Goal: Task Accomplishment & Management: Use online tool/utility

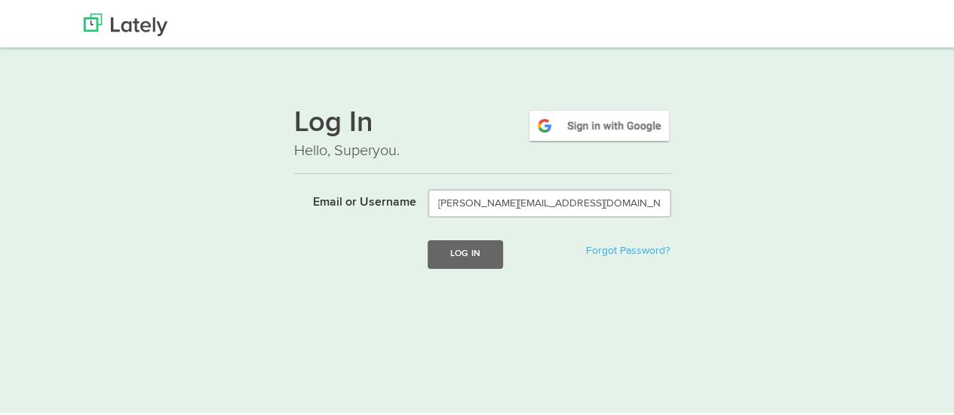
type input "[EMAIL_ADDRESS][DOMAIN_NAME]"
click at [461, 262] on button "Log In" at bounding box center [465, 252] width 75 height 28
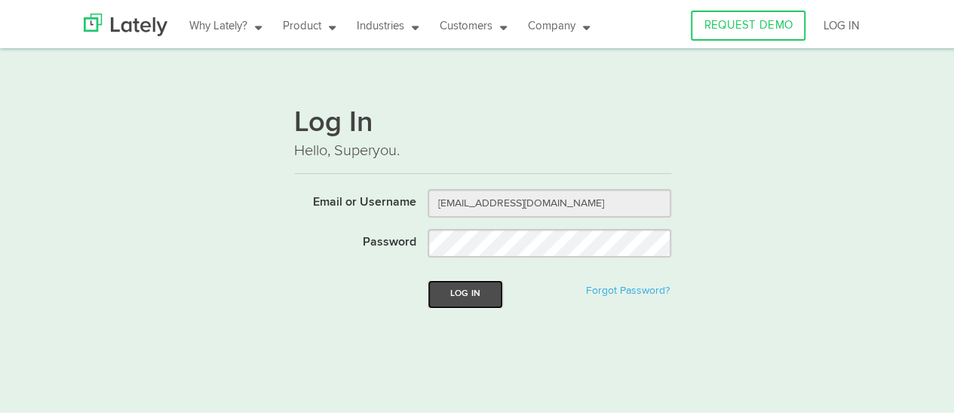
click at [470, 295] on button "Log In" at bounding box center [465, 292] width 75 height 28
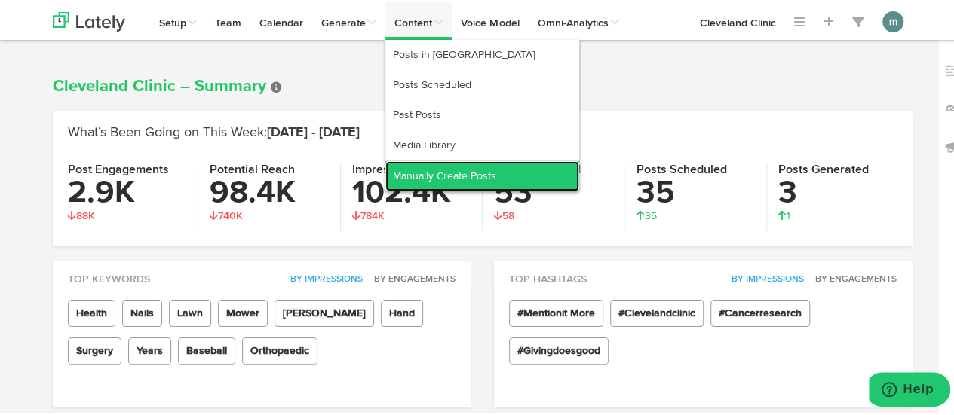
click at [422, 170] on link "Manually Create Posts" at bounding box center [482, 174] width 194 height 30
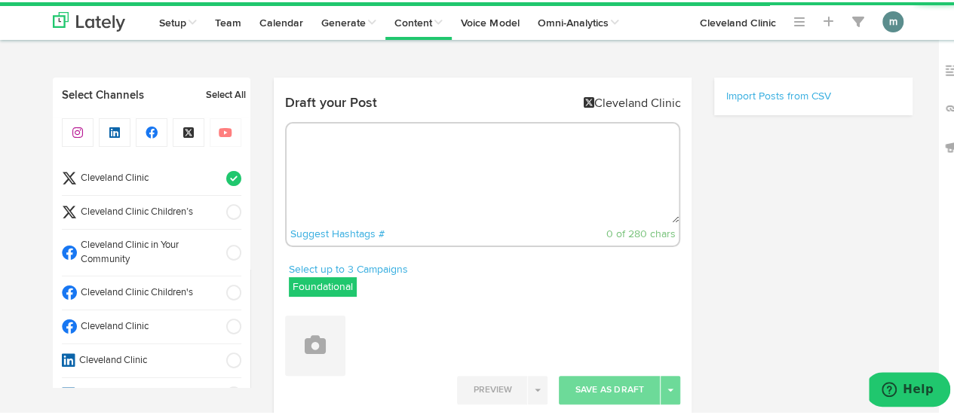
radio input "true"
select select "9"
select select "41"
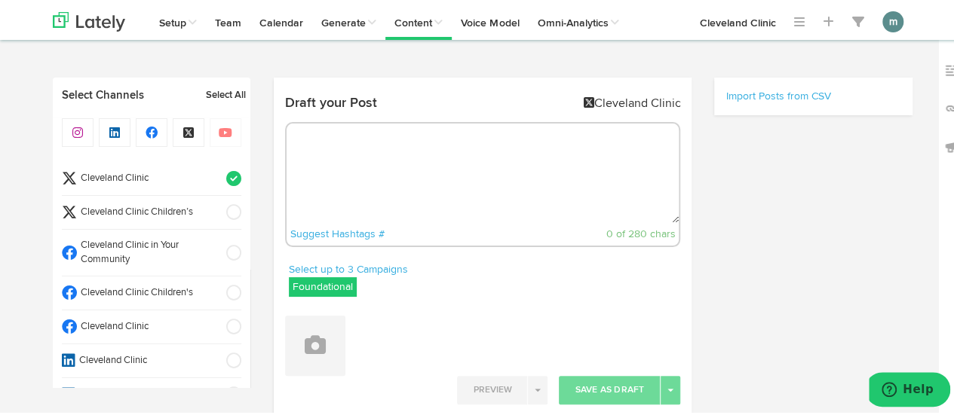
click at [308, 147] on textarea at bounding box center [483, 171] width 393 height 100
paste textarea "What drives you? From food to fulfillment, Maslow’s Hierarchy of Needs breaks i…"
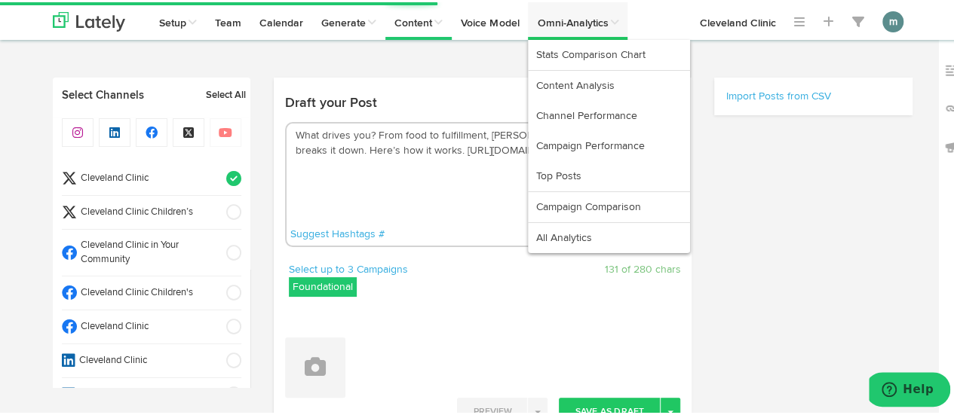
type textarea "What drives you? From food to fulfillment, Maslow’s Hierarchy of Needs breaks i…"
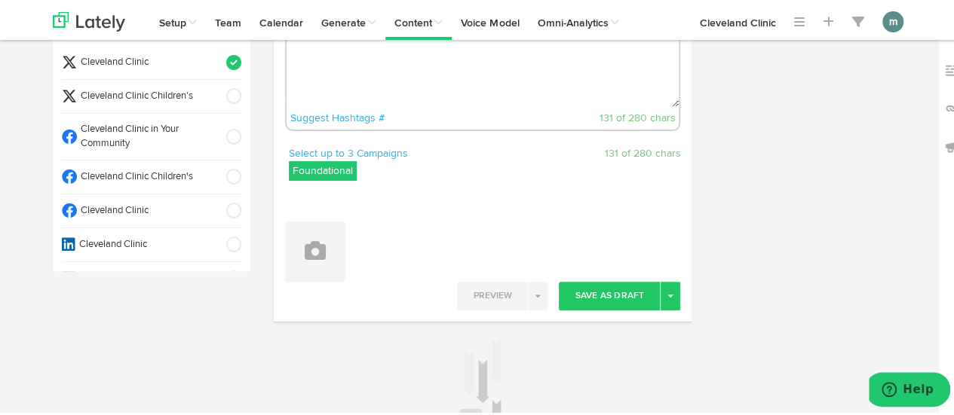
scroll to position [226, 0]
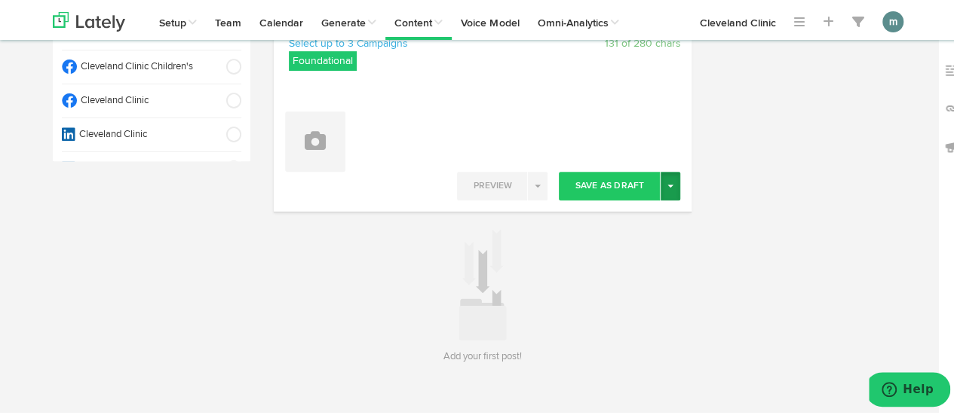
click at [667, 186] on button "Toggle Dropdown" at bounding box center [670, 184] width 20 height 29
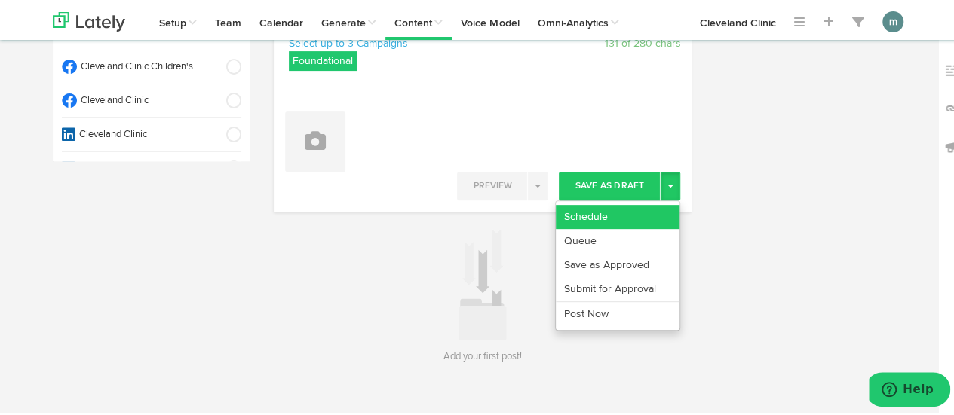
click at [602, 213] on link "Schedule" at bounding box center [618, 215] width 124 height 24
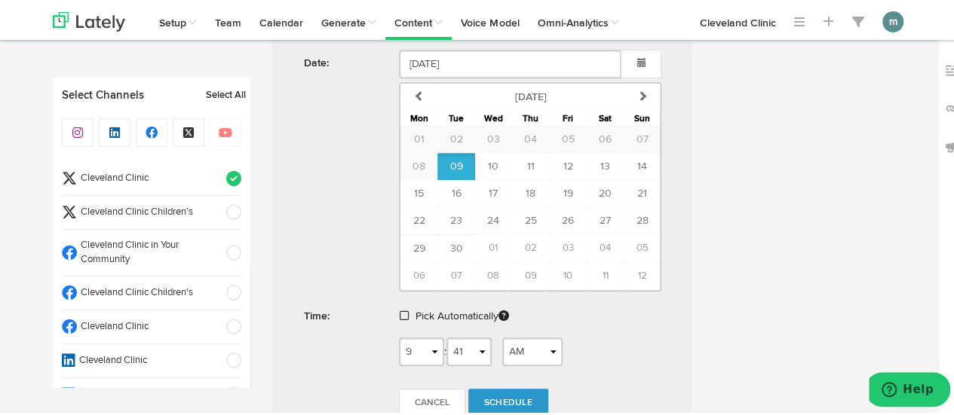
scroll to position [586, 0]
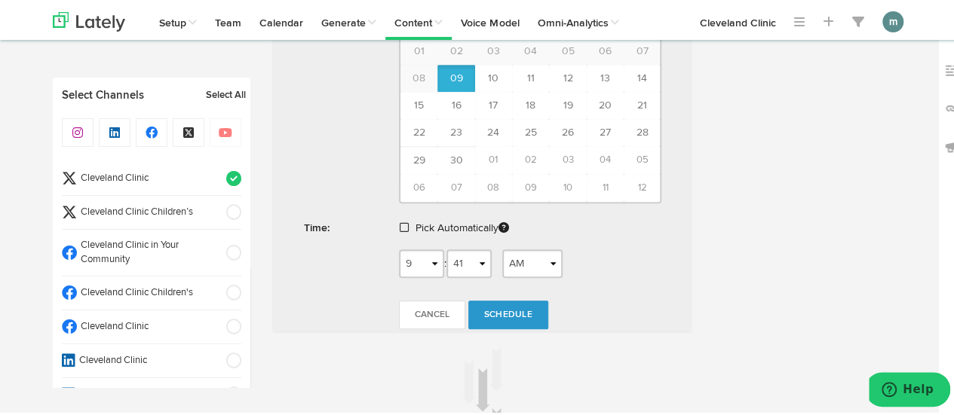
click at [400, 223] on span at bounding box center [404, 225] width 9 height 11
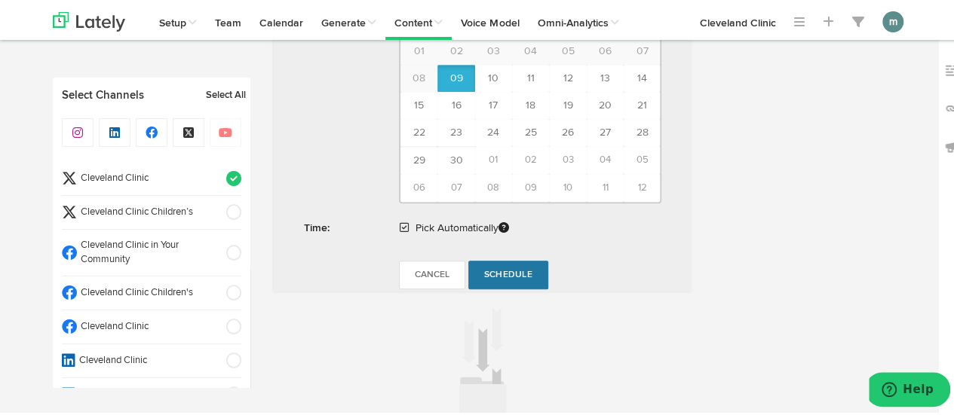
click at [510, 272] on span "Schedule" at bounding box center [508, 272] width 48 height 9
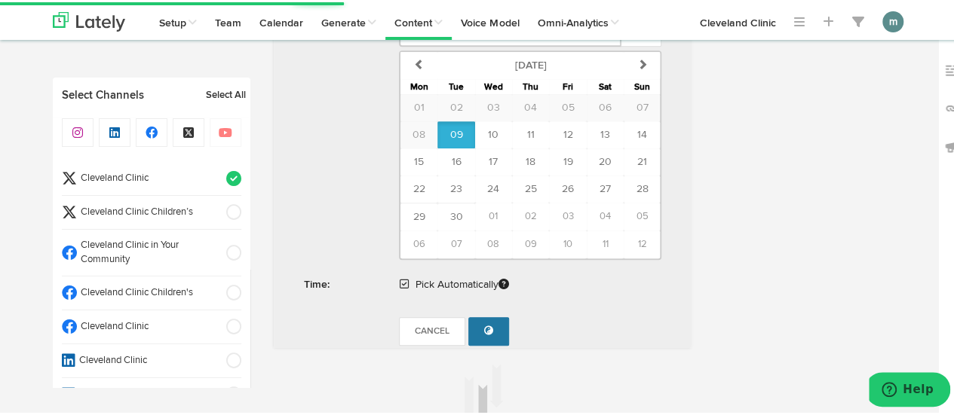
scroll to position [435, 0]
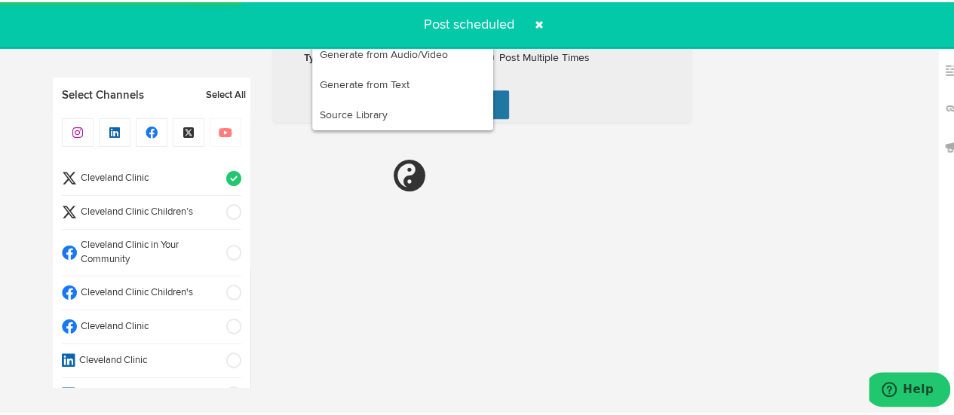
radio input "true"
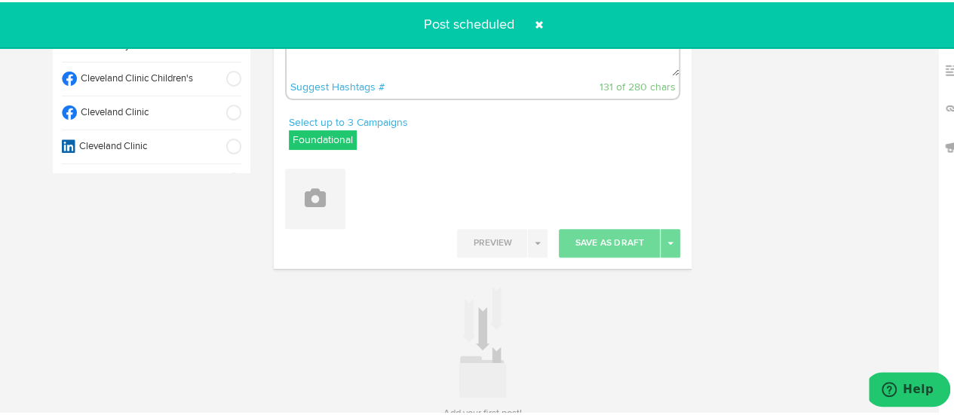
scroll to position [0, 0]
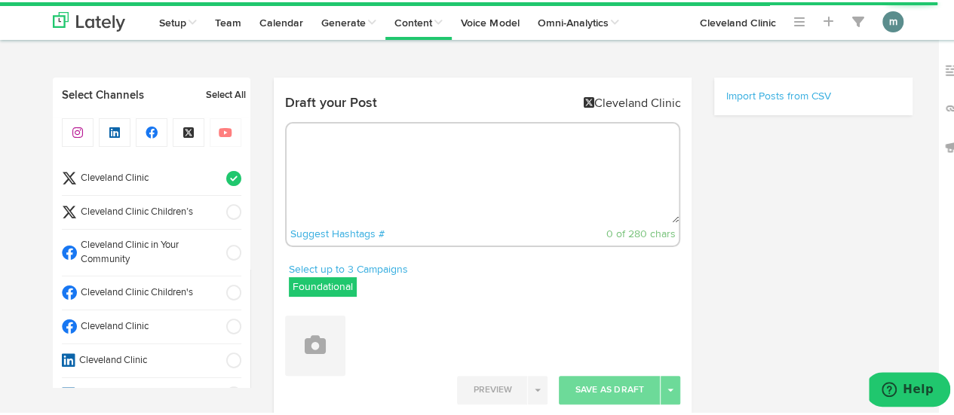
radio input "true"
select select "9"
select select "47"
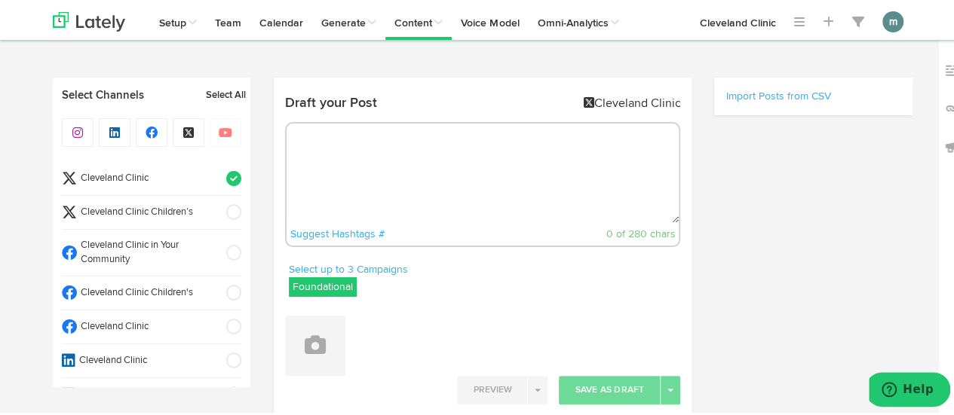
scroll to position [66, 0]
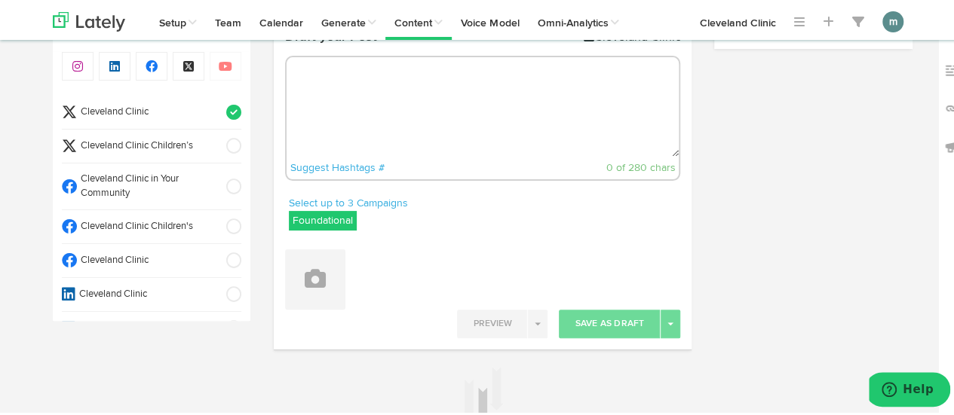
click at [333, 147] on textarea at bounding box center [483, 105] width 393 height 100
paste textarea "5 ways to stop heart palpitations: https://cle.clinic/3I3Abyc"
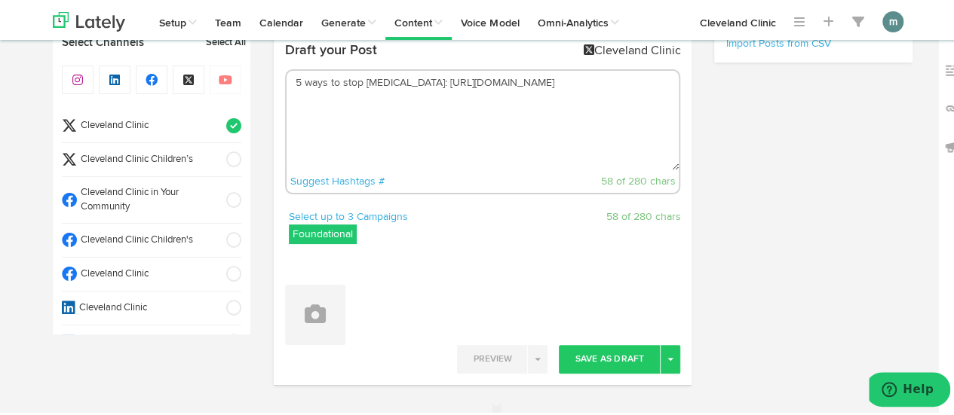
scroll to position [151, 0]
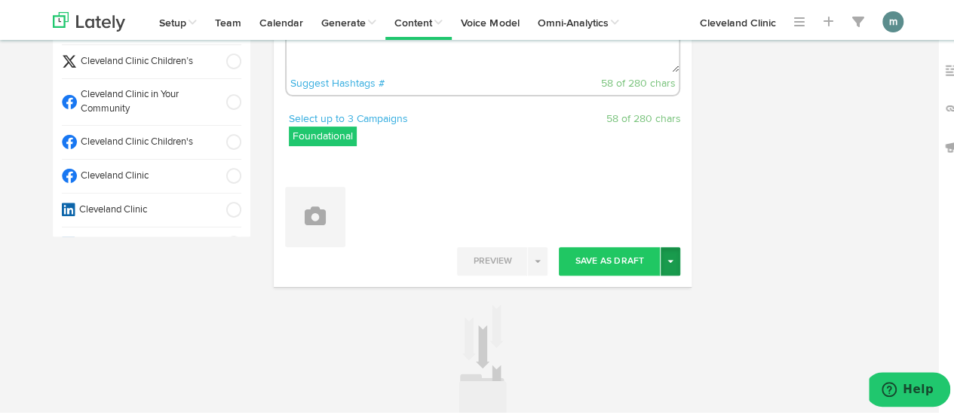
type textarea "5 ways to stop heart palpitations: https://cle.clinic/3I3Abyc"
click at [670, 262] on button "Toggle Dropdown" at bounding box center [670, 259] width 20 height 29
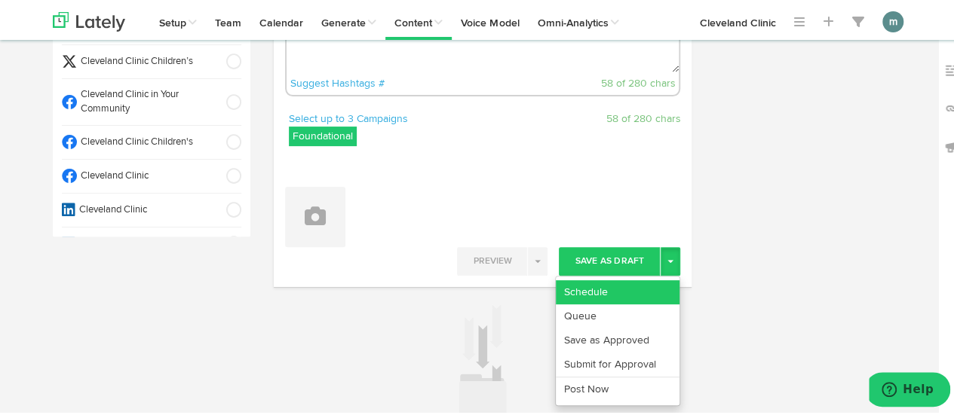
click at [641, 280] on link "Schedule" at bounding box center [618, 290] width 124 height 24
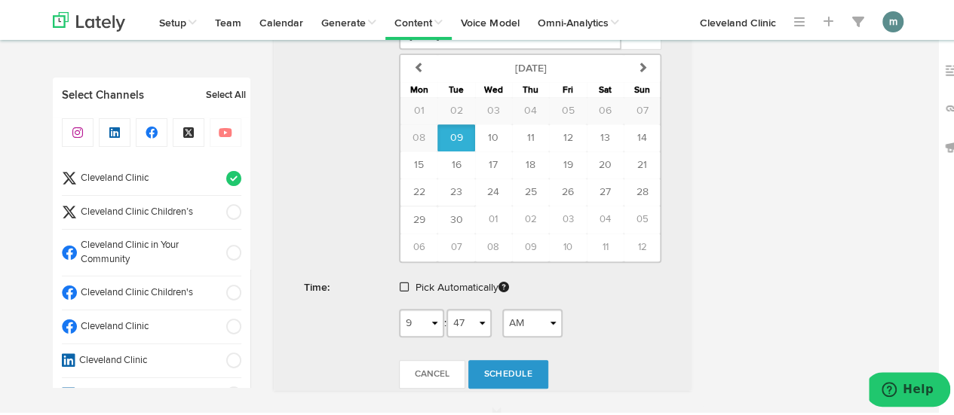
scroll to position [528, 0]
click at [400, 280] on span at bounding box center [404, 283] width 9 height 11
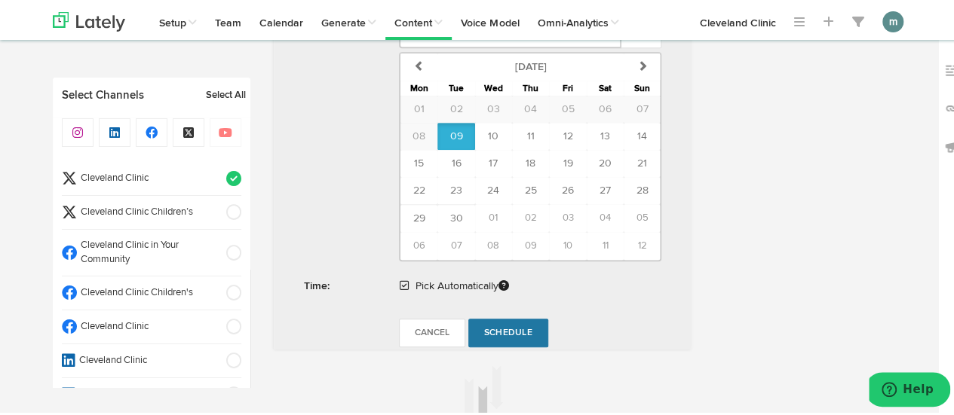
click at [507, 326] on span "Schedule" at bounding box center [508, 330] width 48 height 9
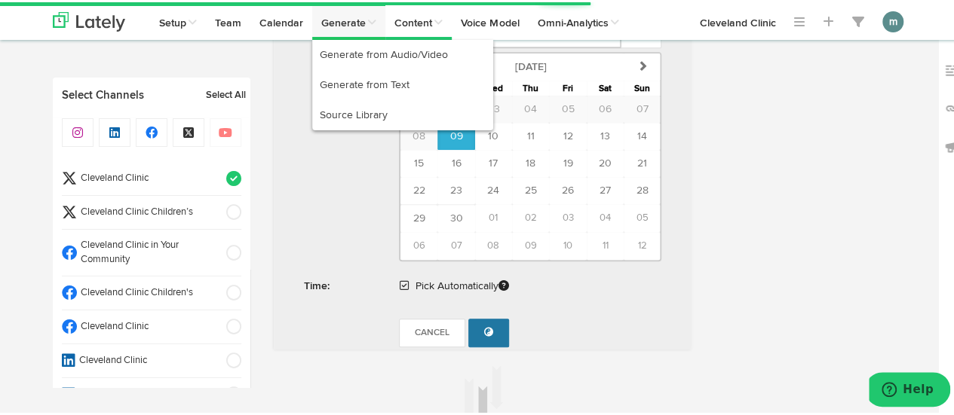
radio input "true"
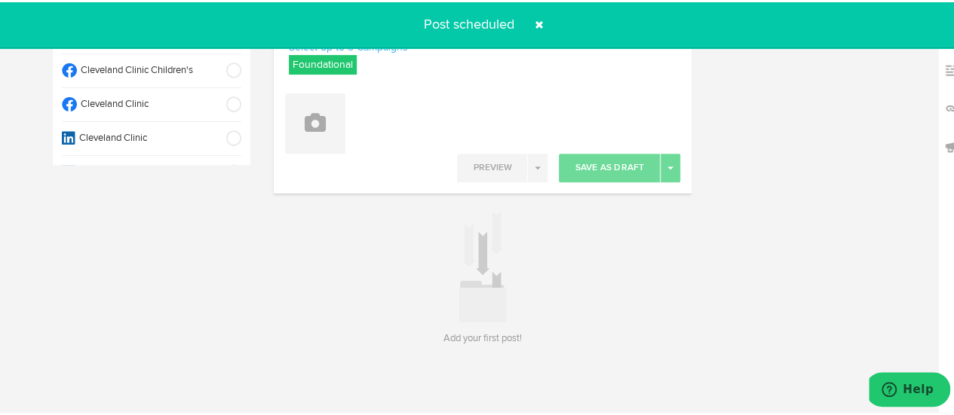
scroll to position [0, 0]
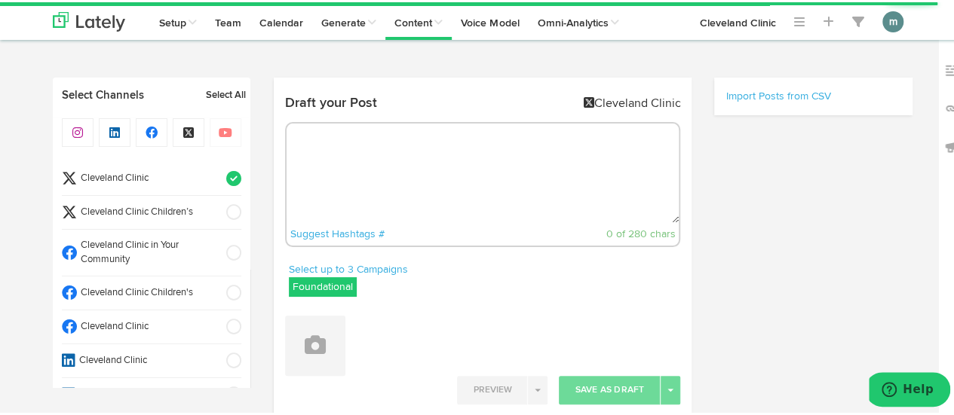
radio input "true"
select select "9"
select select "48"
click at [360, 188] on textarea at bounding box center [483, 171] width 393 height 100
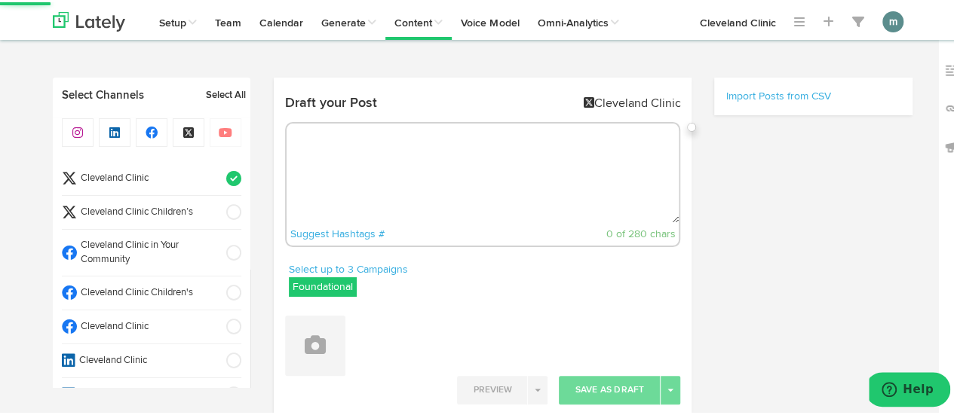
paste textarea "From your lats to your traps, learn which muscles dumbbell rows target and how …"
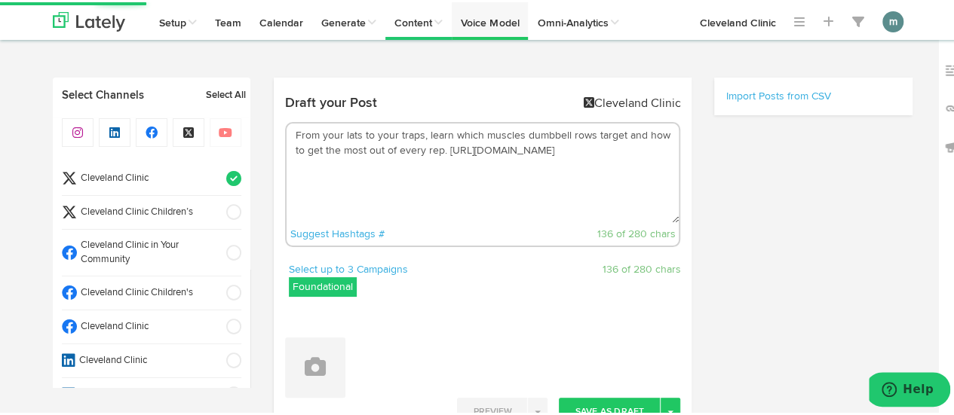
type textarea "From your lats to your traps, learn which muscles dumbbell rows target and how …"
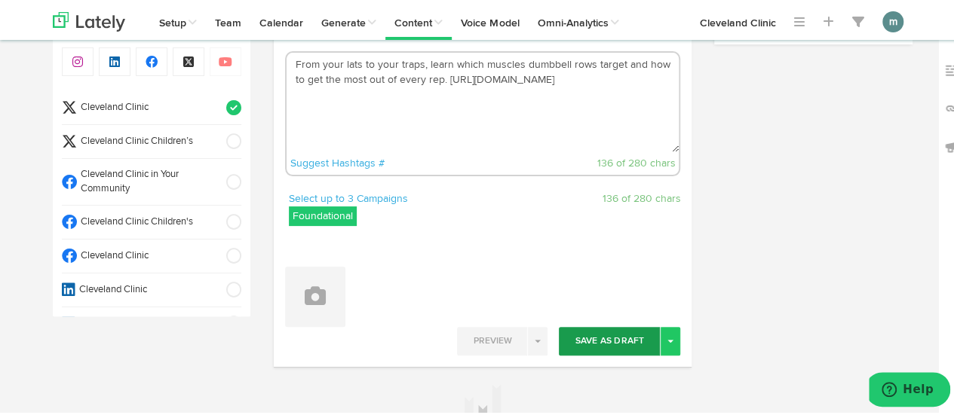
scroll to position [151, 0]
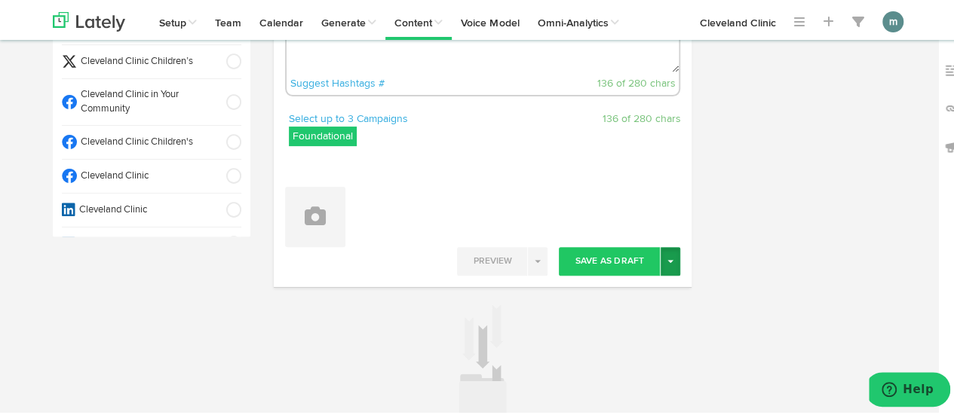
click at [667, 259] on span "button" at bounding box center [670, 259] width 6 height 3
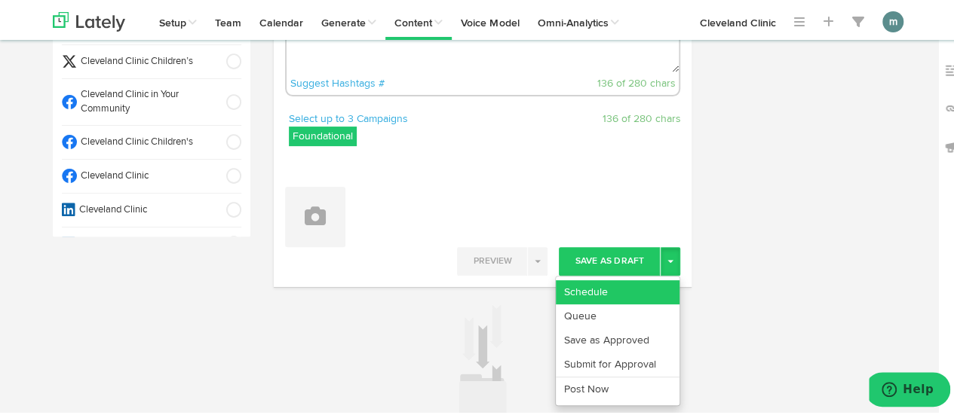
click at [626, 283] on link "Schedule" at bounding box center [618, 290] width 124 height 24
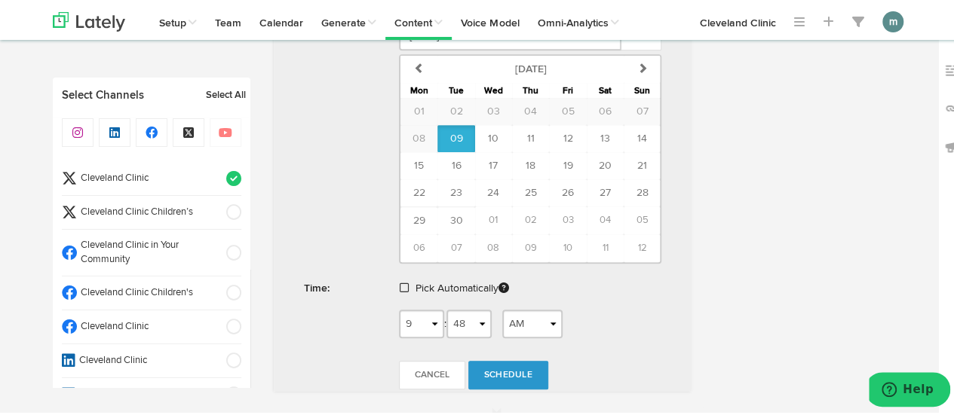
scroll to position [528, 0]
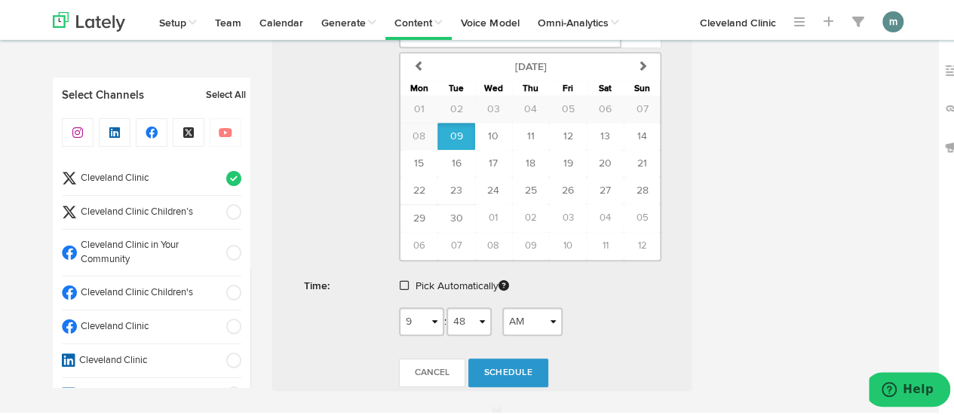
click at [403, 280] on link at bounding box center [406, 284] width 12 height 11
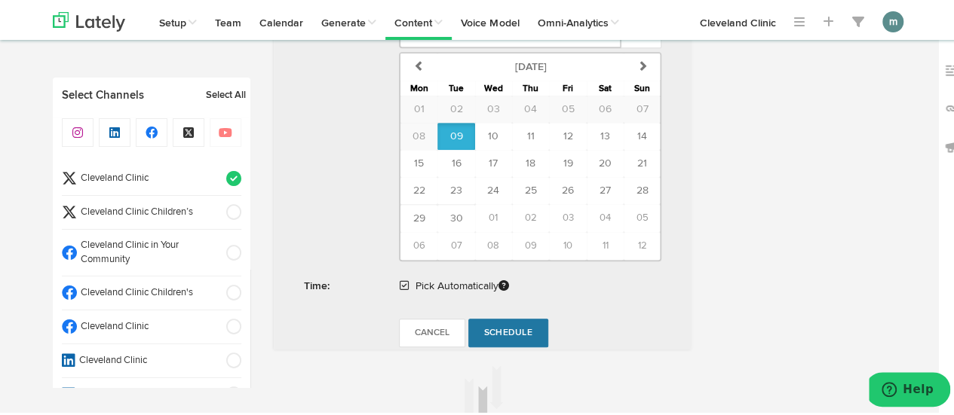
click at [510, 327] on span "Schedule" at bounding box center [508, 330] width 48 height 9
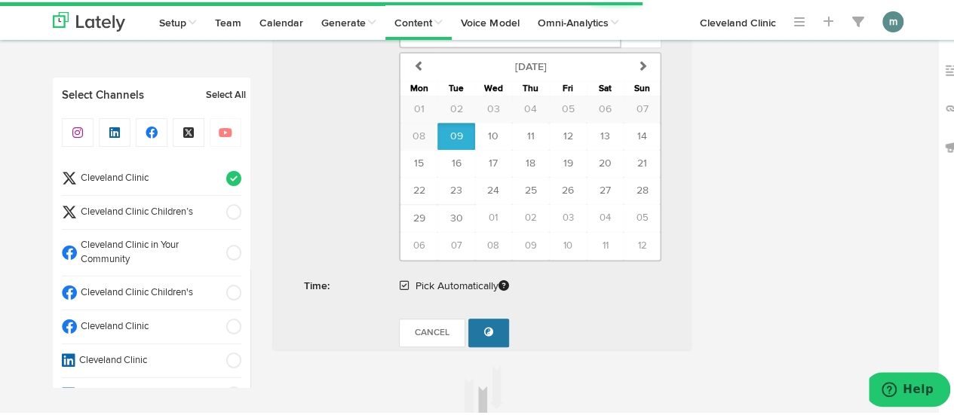
radio input "true"
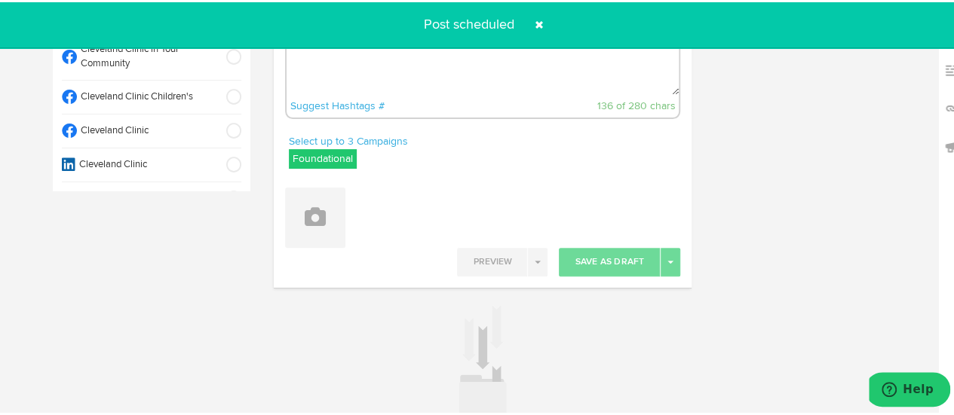
scroll to position [0, 0]
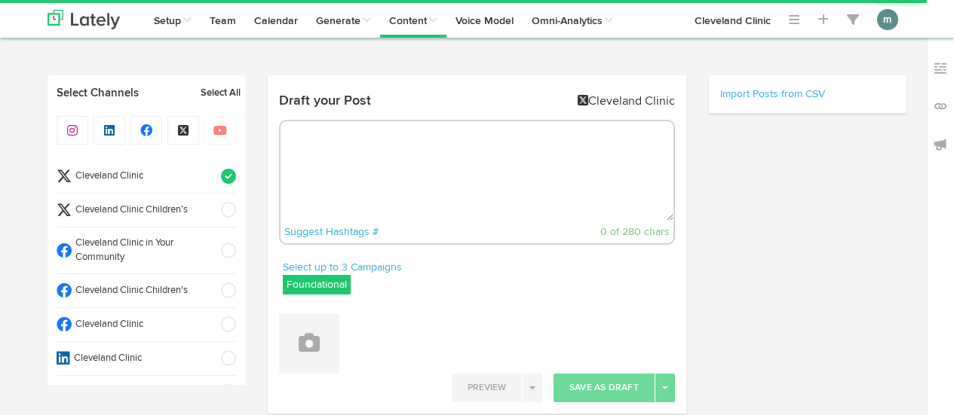
radio input "true"
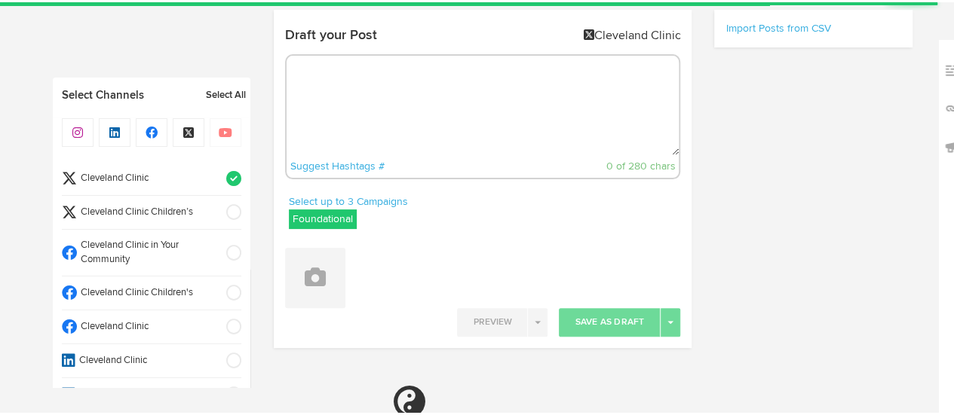
select select "9"
select select "49"
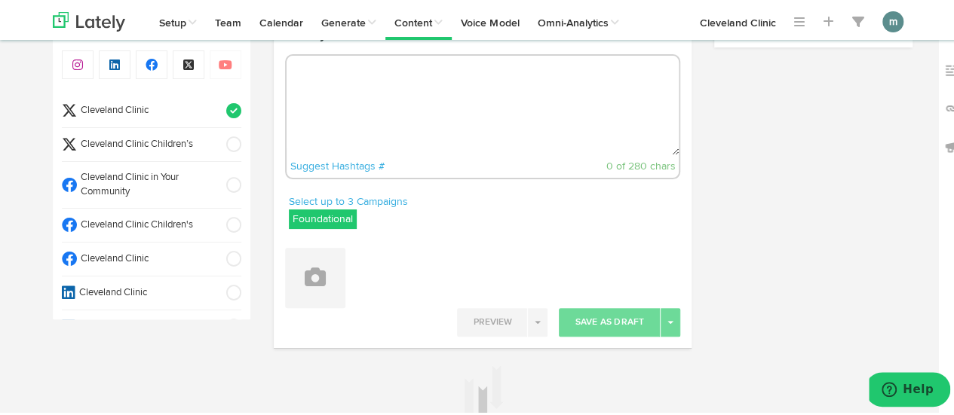
click at [128, 253] on span "Cleveland Clinic" at bounding box center [146, 257] width 139 height 14
click at [150, 105] on span "Cleveland Clinic" at bounding box center [146, 109] width 139 height 14
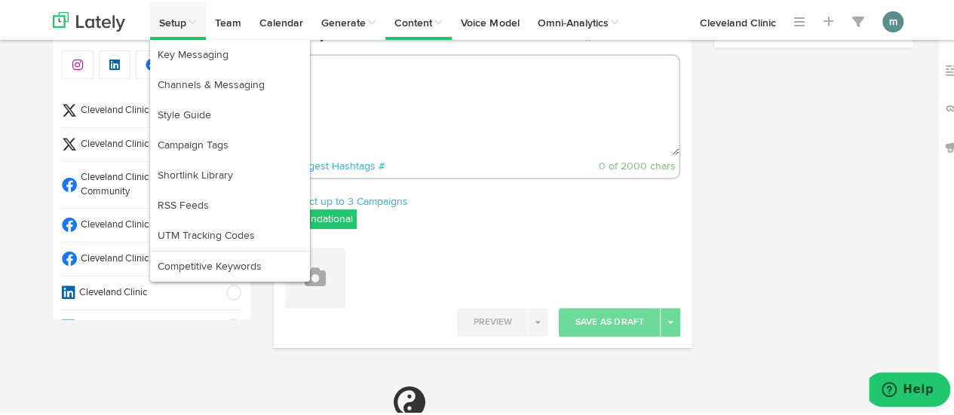
select select "11"
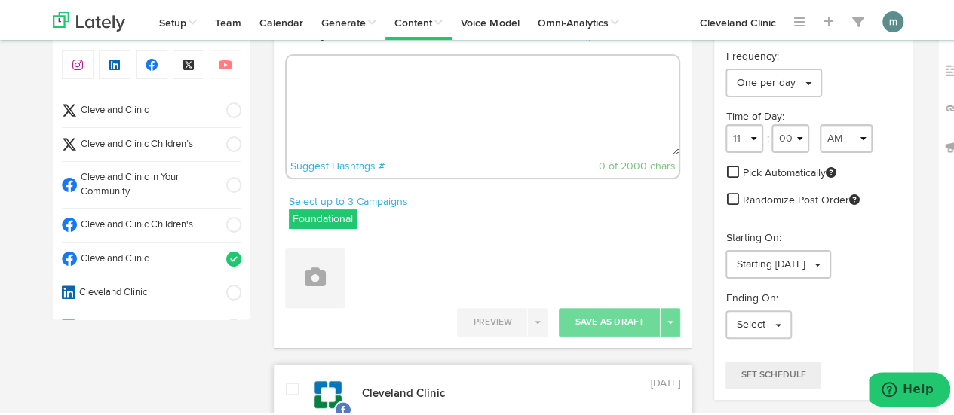
click at [297, 73] on textarea at bounding box center [483, 104] width 393 height 100
paste textarea "What drives you? From food to fulfillment, Maslow’s Hierarchy of Needs breaks i…"
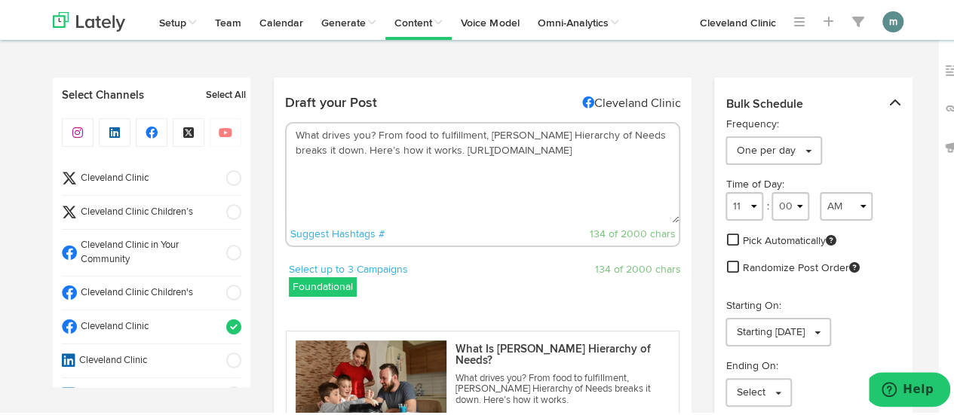
scroll to position [226, 0]
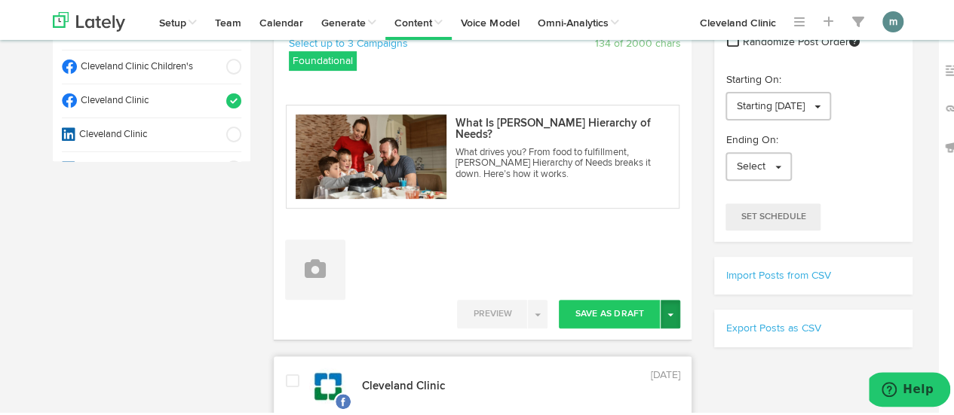
type textarea "What drives you? From food to fulfillment, Maslow’s Hierarchy of Needs breaks i…"
click at [665, 317] on button "Toggle Dropdown" at bounding box center [670, 312] width 20 height 29
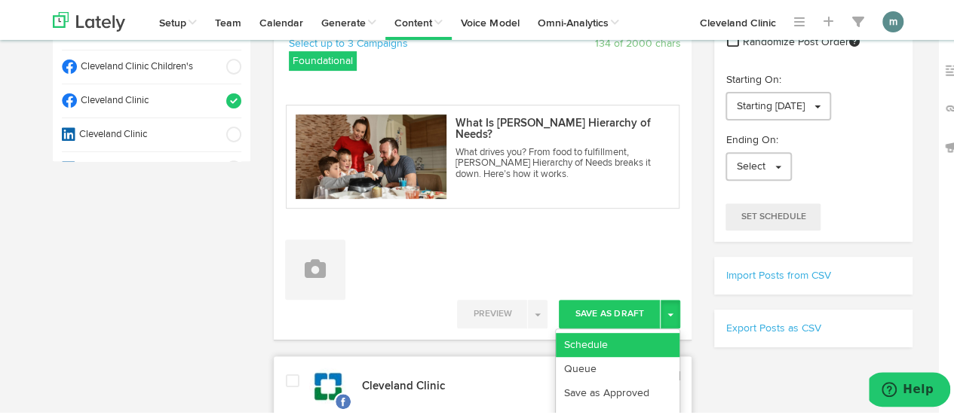
click at [651, 333] on link "Schedule" at bounding box center [618, 343] width 124 height 24
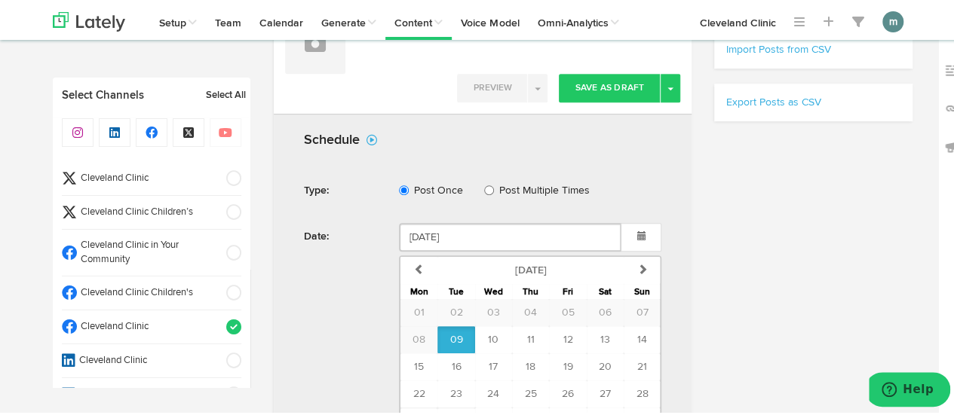
scroll to position [603, 0]
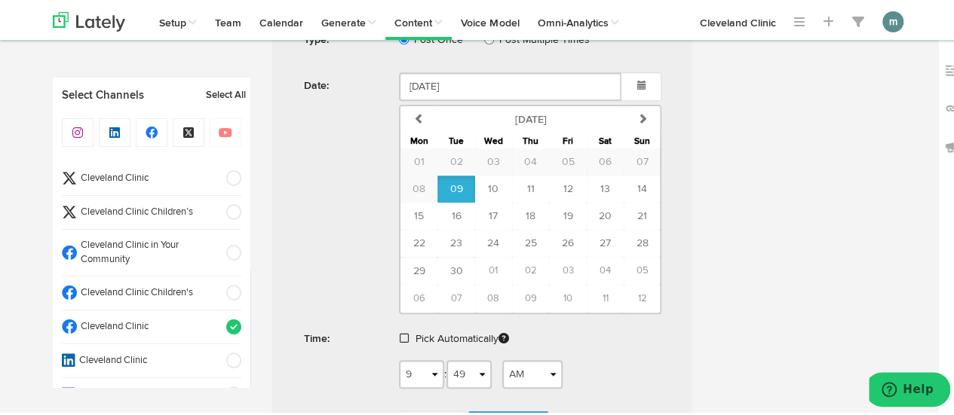
click at [401, 334] on span at bounding box center [404, 336] width 9 height 11
click at [510, 379] on span "Schedule" at bounding box center [508, 383] width 48 height 9
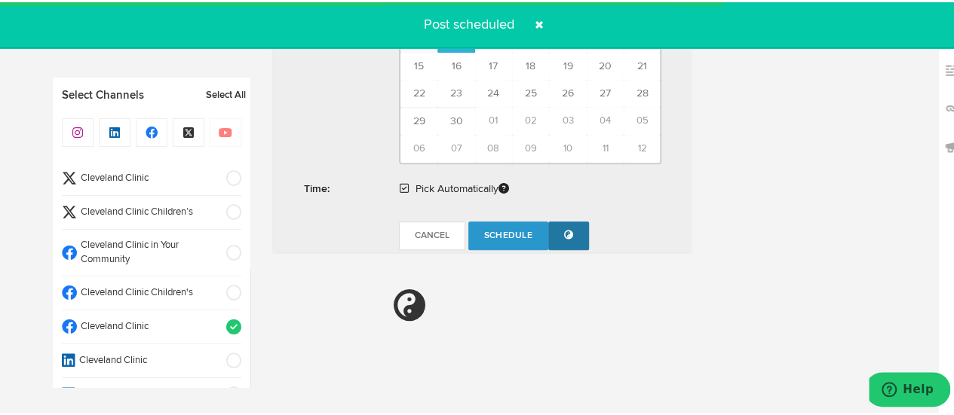
radio input "true"
select select "11"
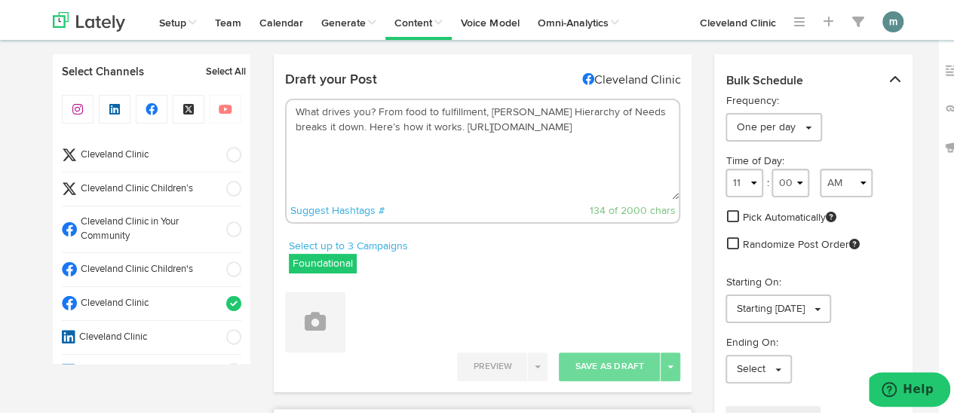
scroll to position [0, 0]
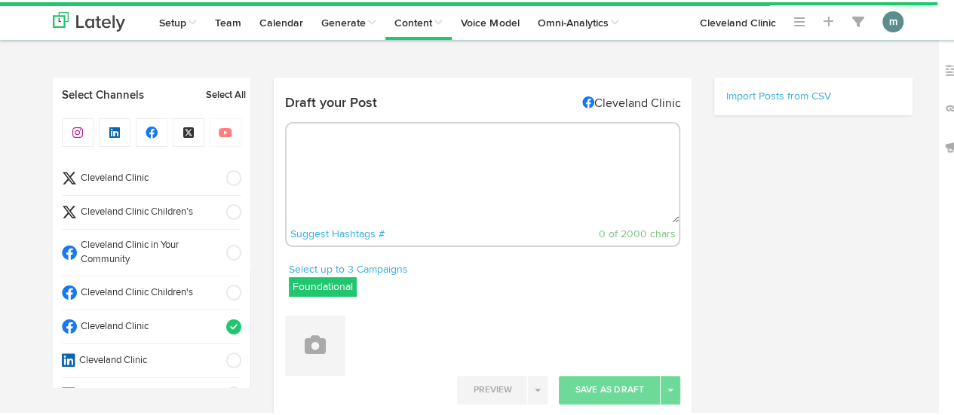
radio input "true"
select select "9"
select select "50"
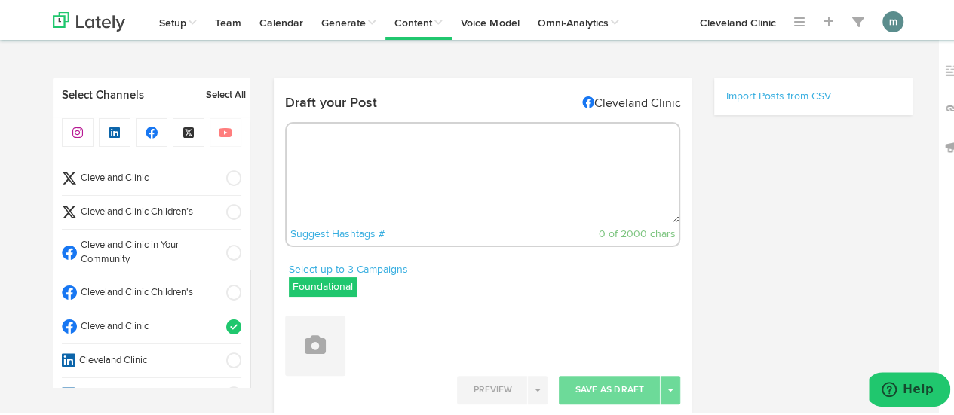
click at [342, 164] on textarea at bounding box center [483, 171] width 393 height 100
paste textarea "Research shows a possible connection between [MEDICAL_DATA] and [PERSON_NAME] d…"
type textarea "Research shows a possible connection between [MEDICAL_DATA] and [PERSON_NAME] d…"
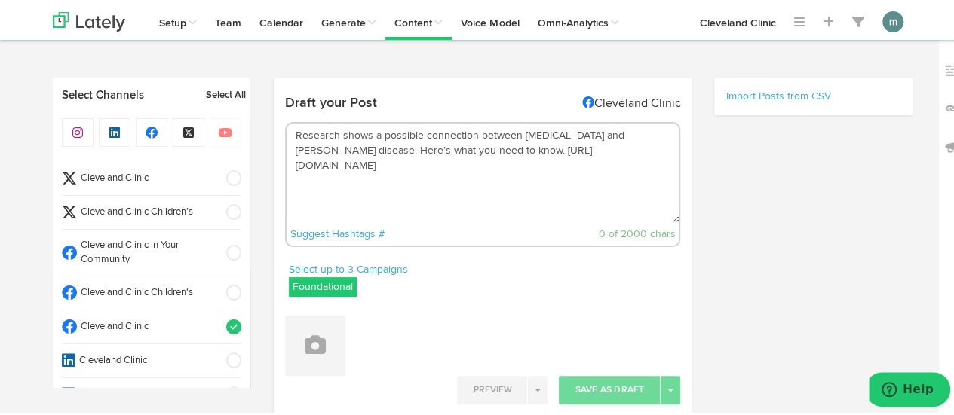
select select "11"
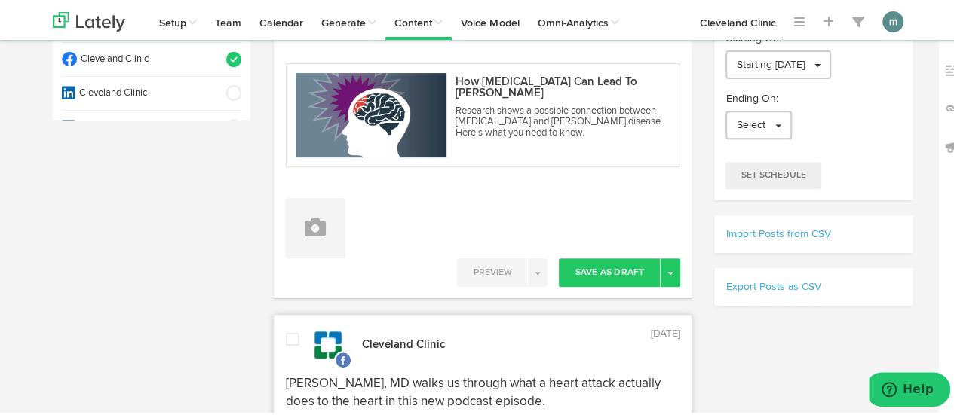
scroll to position [302, 0]
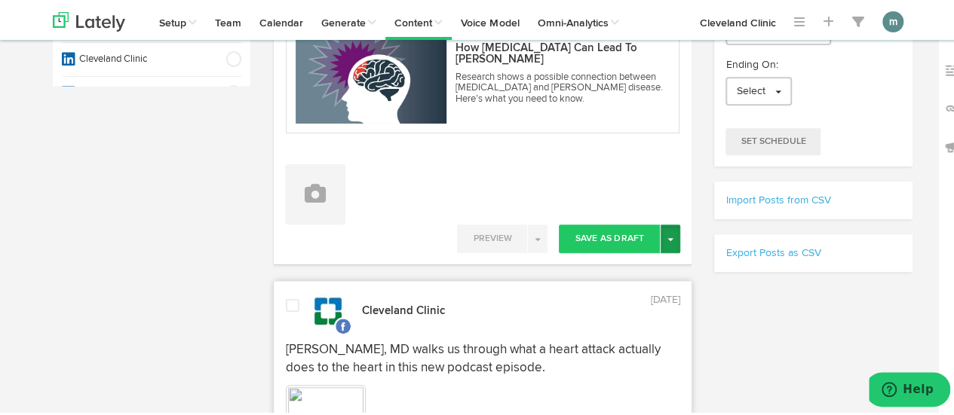
type textarea "Research shows a possible connection between [MEDICAL_DATA] and [PERSON_NAME] d…"
click at [668, 236] on span "button" at bounding box center [670, 237] width 6 height 3
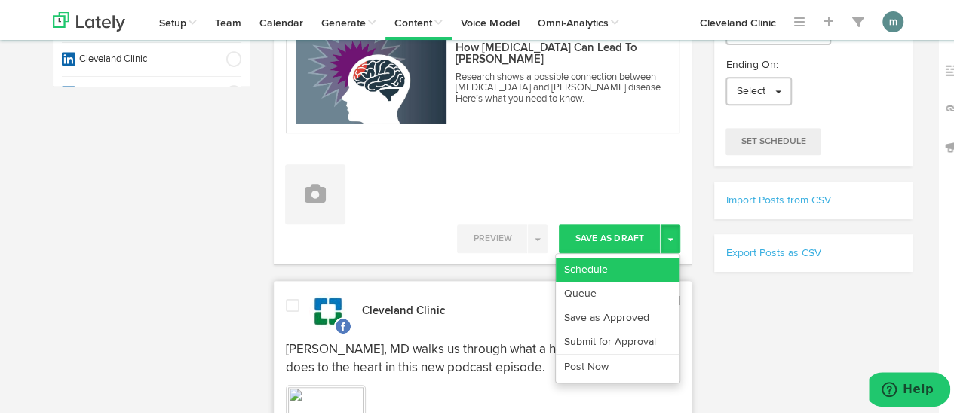
click at [630, 266] on link "Schedule" at bounding box center [618, 268] width 124 height 24
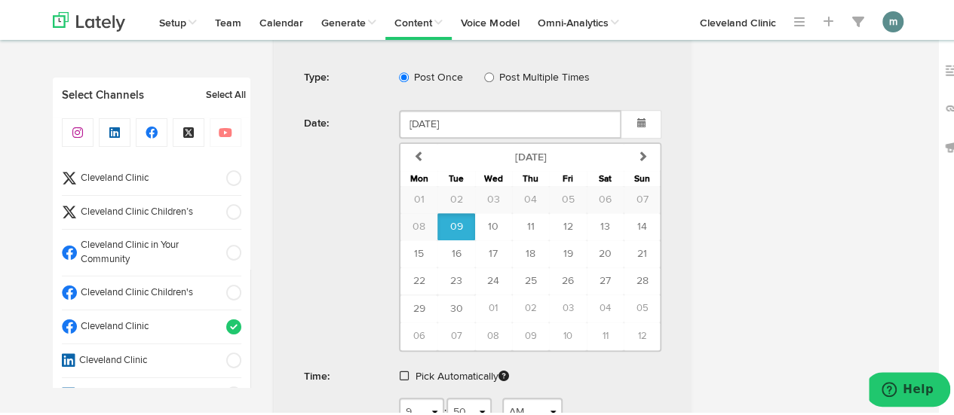
scroll to position [603, 0]
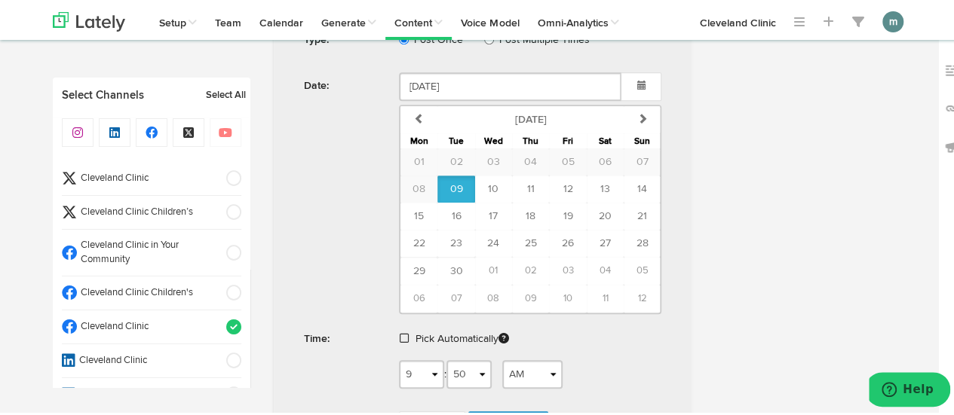
click at [400, 331] on span at bounding box center [404, 336] width 9 height 11
click at [489, 379] on span "Schedule" at bounding box center [508, 383] width 48 height 9
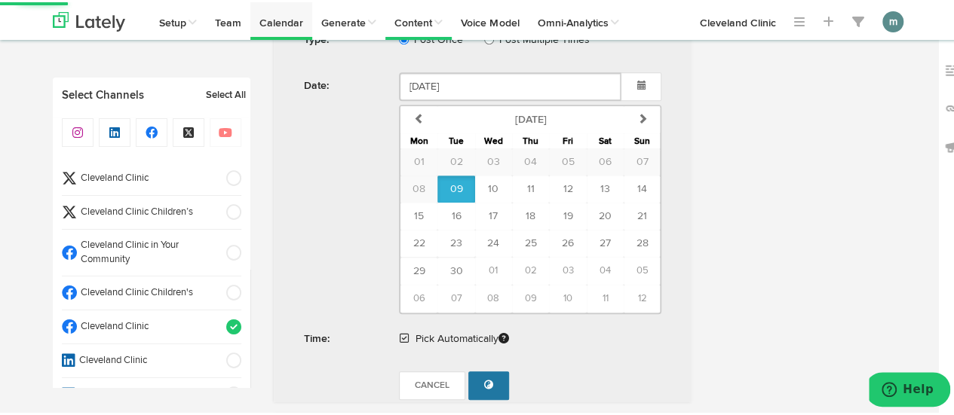
radio input "false"
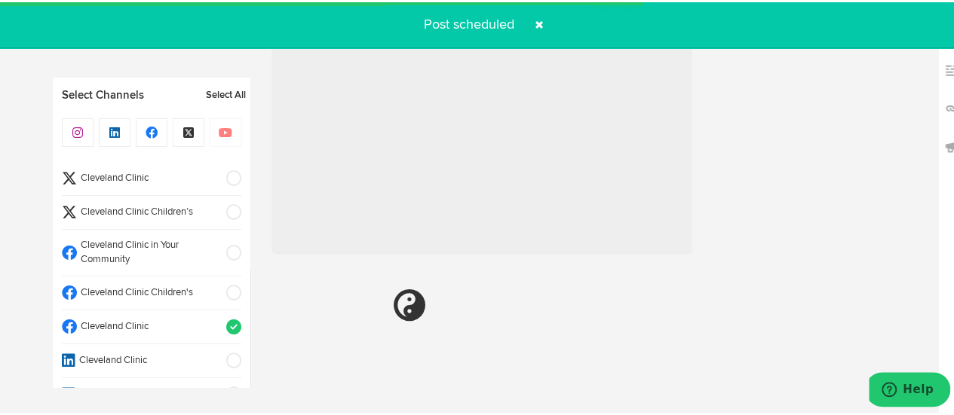
select select "11"
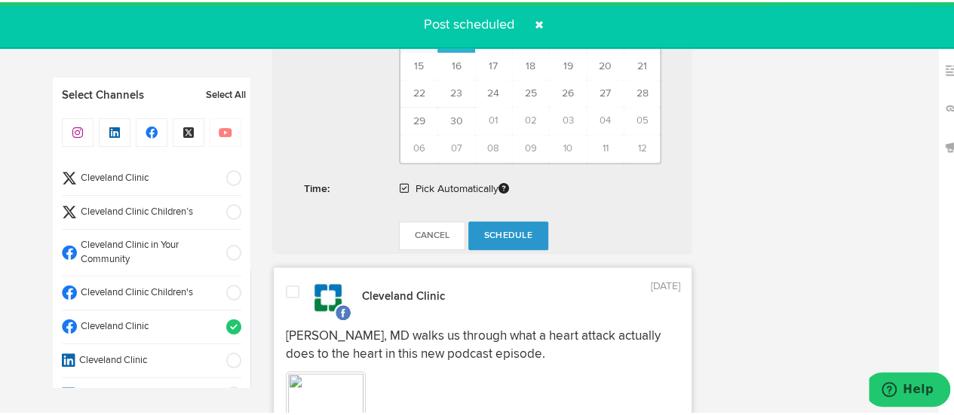
radio input "true"
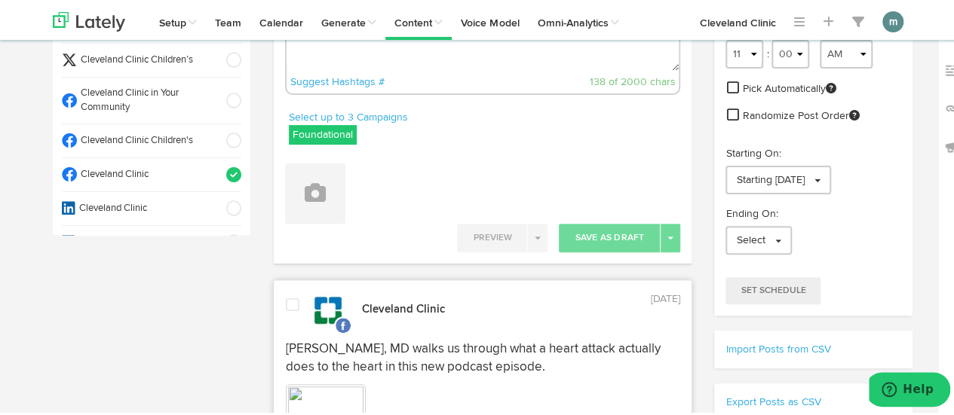
scroll to position [75, 0]
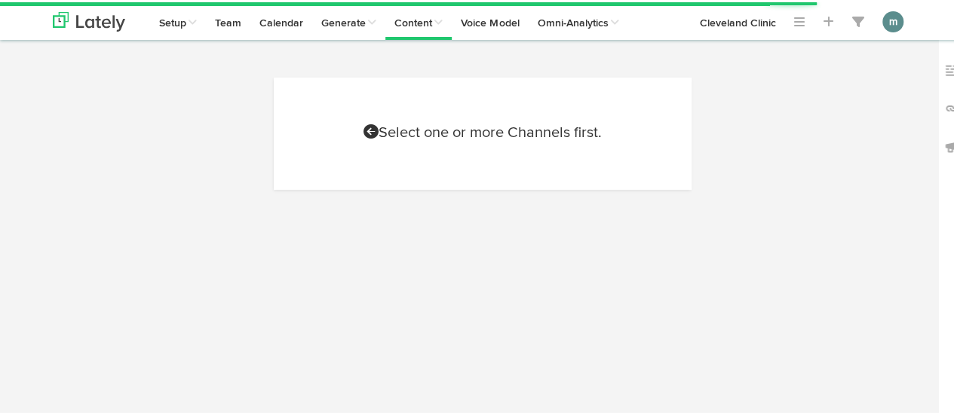
scroll to position [75, 0]
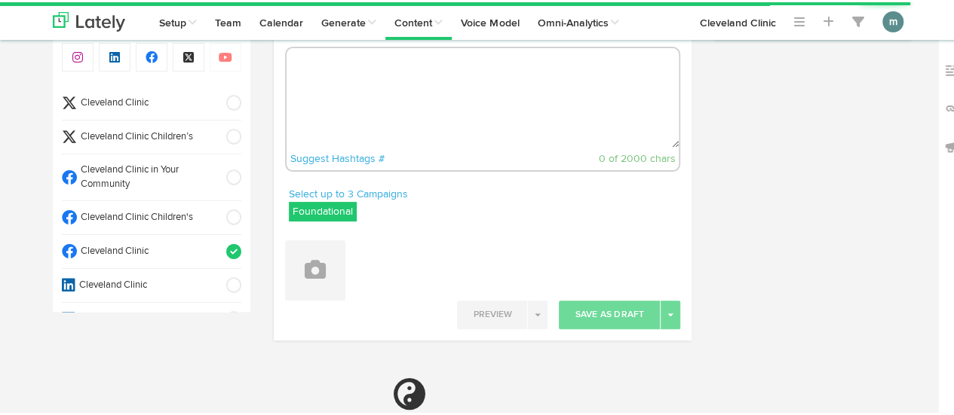
select select "9"
select select "51"
click at [412, 118] on textarea at bounding box center [483, 96] width 393 height 100
paste textarea "5 ways to stop [MEDICAL_DATA]: [URL][DOMAIN_NAME]"
type textarea "5 ways to stop [MEDICAL_DATA]: [URL][DOMAIN_NAME]"
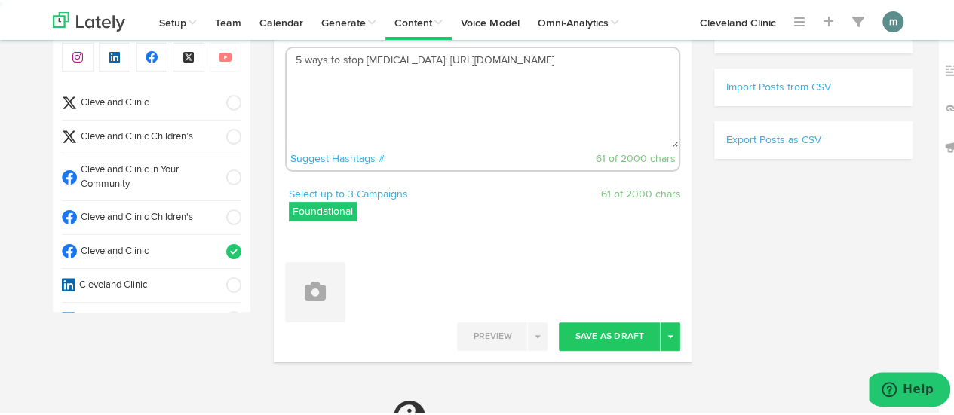
select select "11"
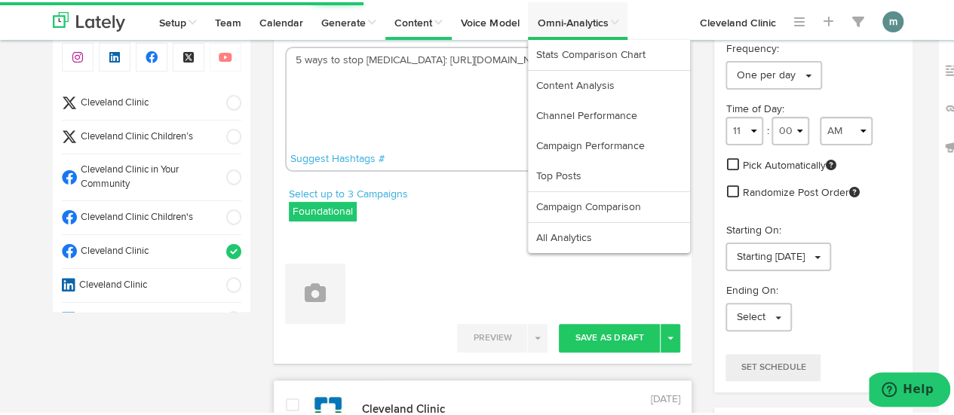
type textarea "5 ways to stop [MEDICAL_DATA]: [URL][DOMAIN_NAME]"
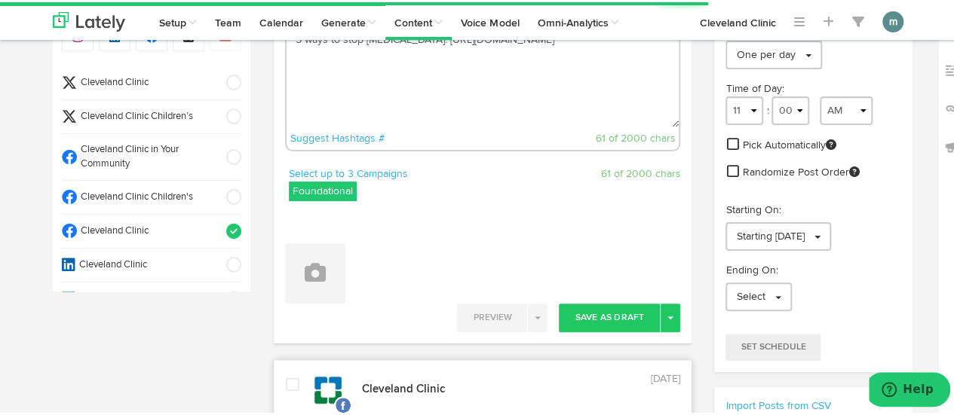
scroll to position [151, 0]
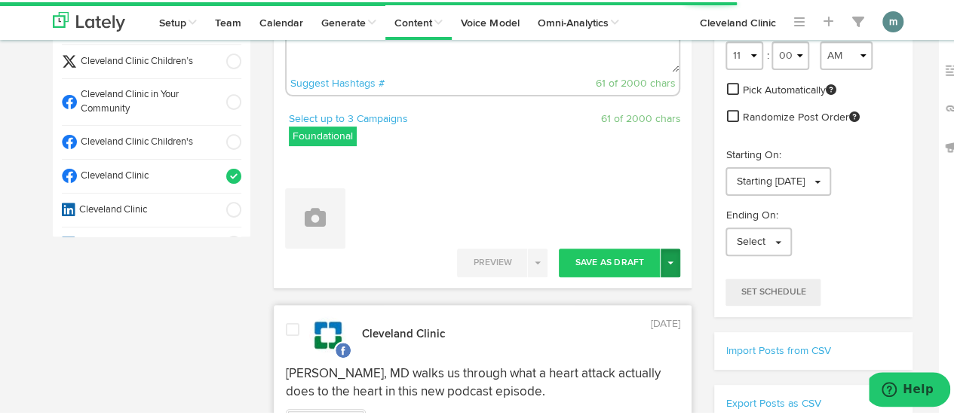
click at [667, 265] on button "Toggle Dropdown" at bounding box center [670, 261] width 20 height 29
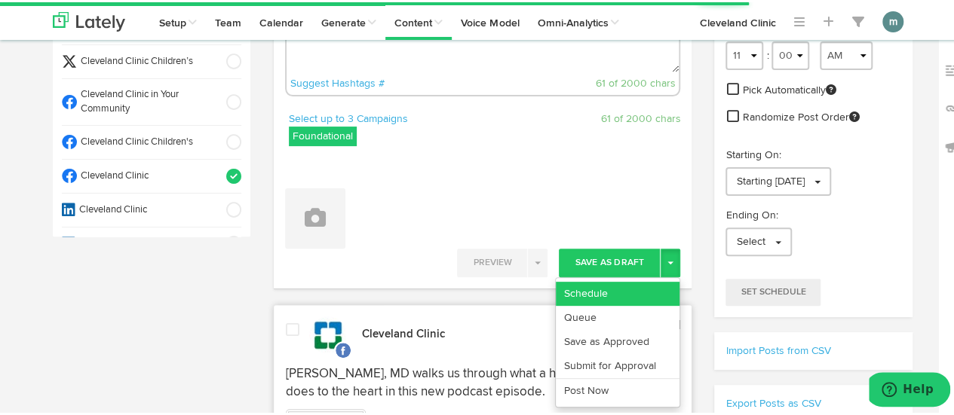
click at [634, 291] on link "Schedule" at bounding box center [618, 292] width 124 height 24
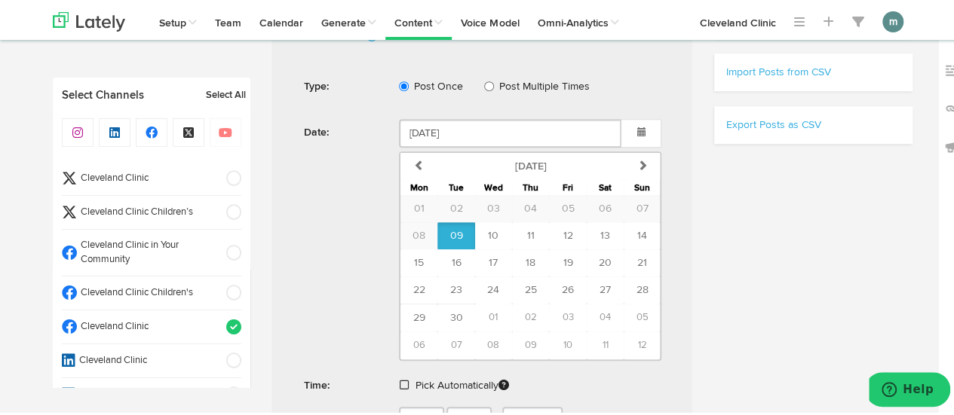
scroll to position [528, 0]
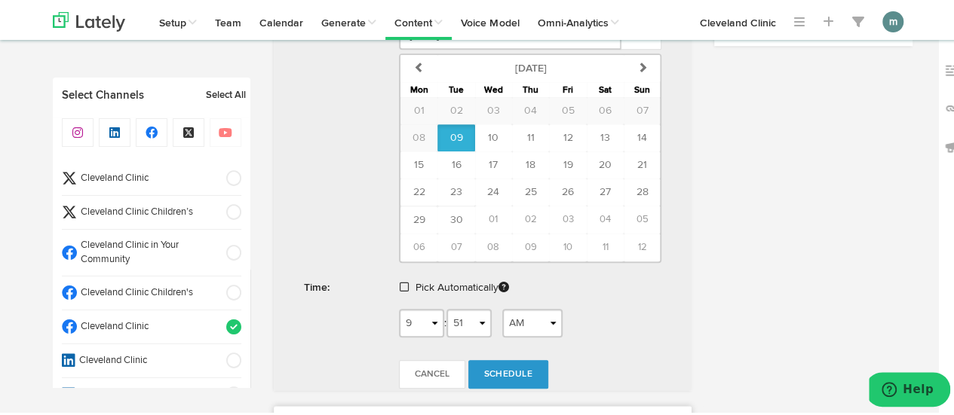
click at [400, 280] on span at bounding box center [404, 285] width 9 height 11
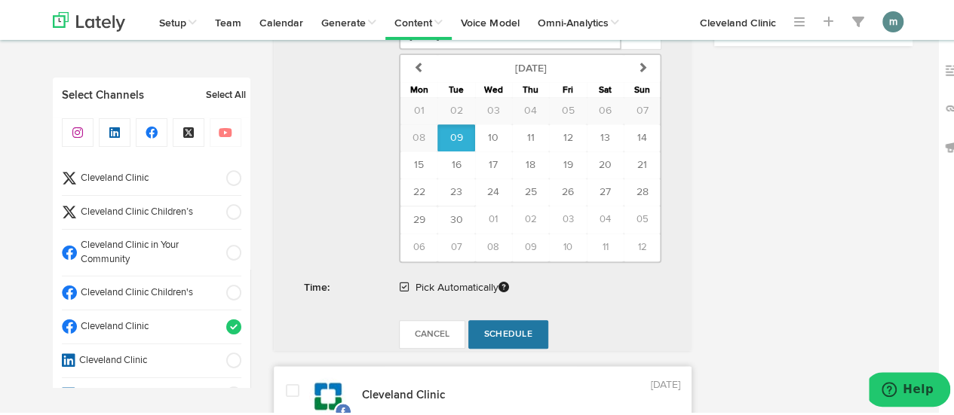
click at [507, 328] on span "Schedule" at bounding box center [508, 332] width 48 height 9
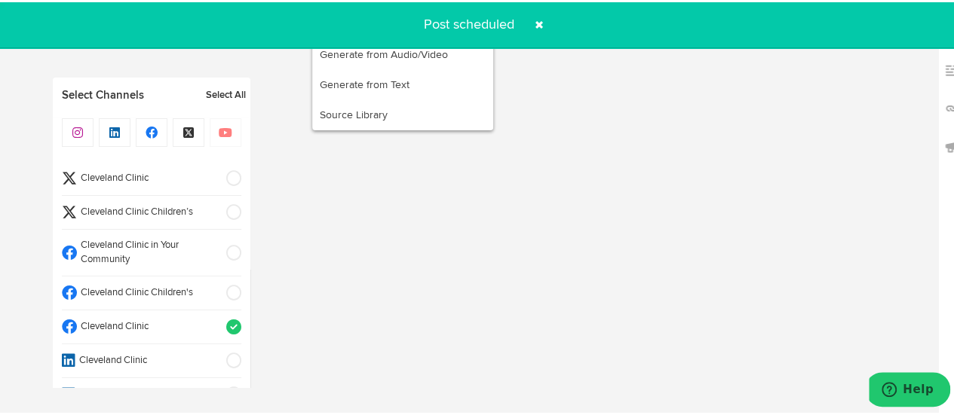
radio input "false"
select select "11"
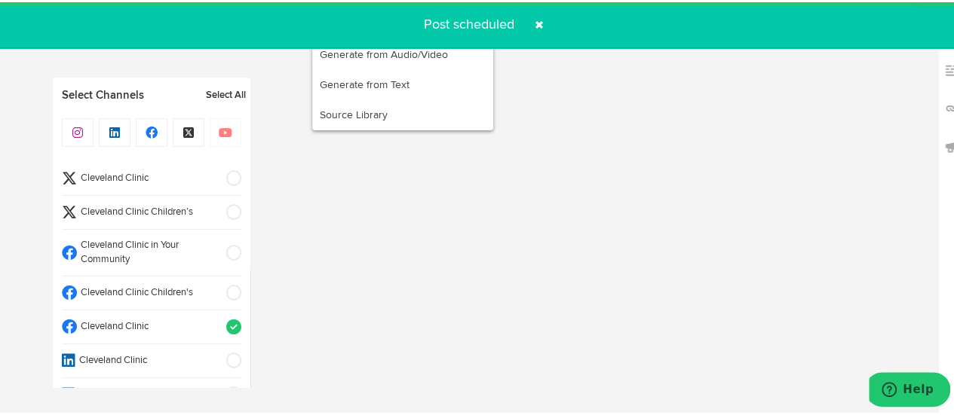
radio input "true"
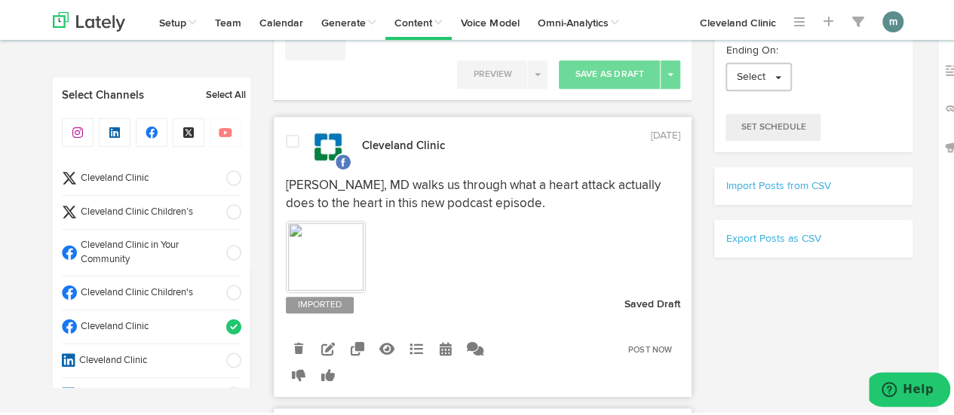
scroll to position [315, 0]
